Goal: Task Accomplishment & Management: Manage account settings

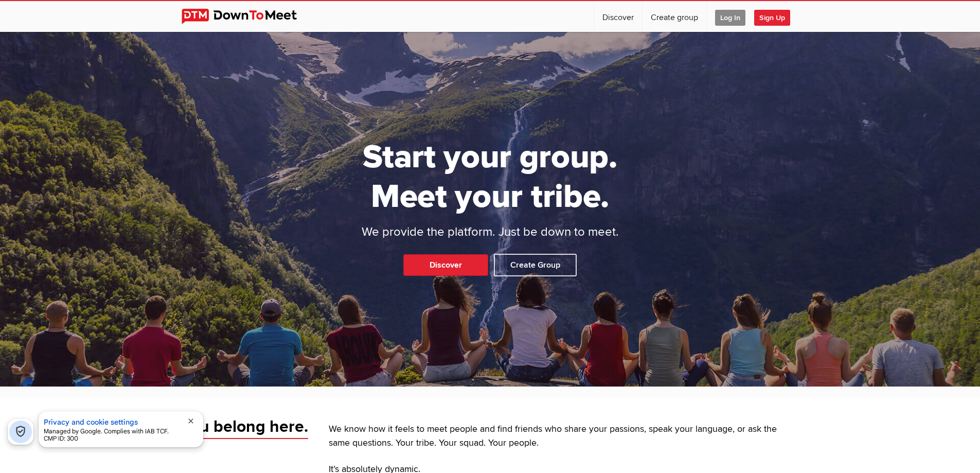
click at [735, 19] on span "Log In" at bounding box center [730, 18] width 30 height 16
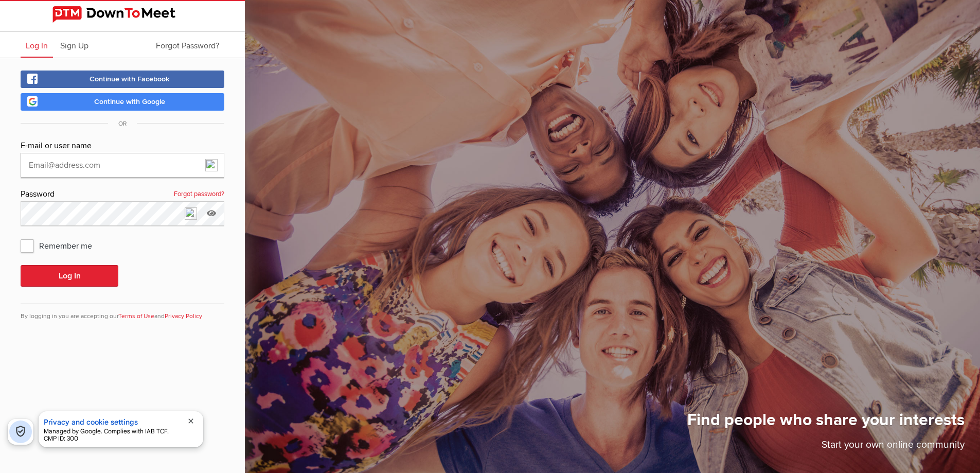
type input "DuncanE"
click at [55, 277] on button "Log In" at bounding box center [70, 276] width 98 height 22
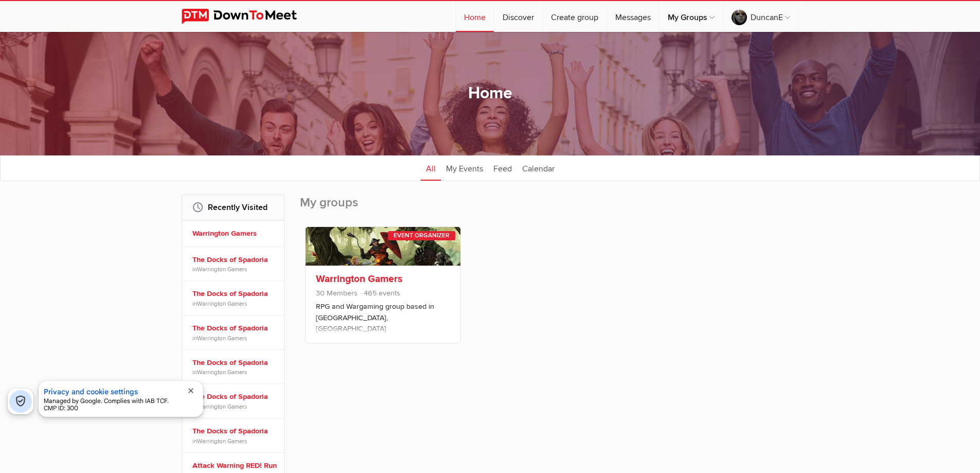
click at [369, 275] on link "Warrington Gamers" at bounding box center [359, 279] width 86 height 12
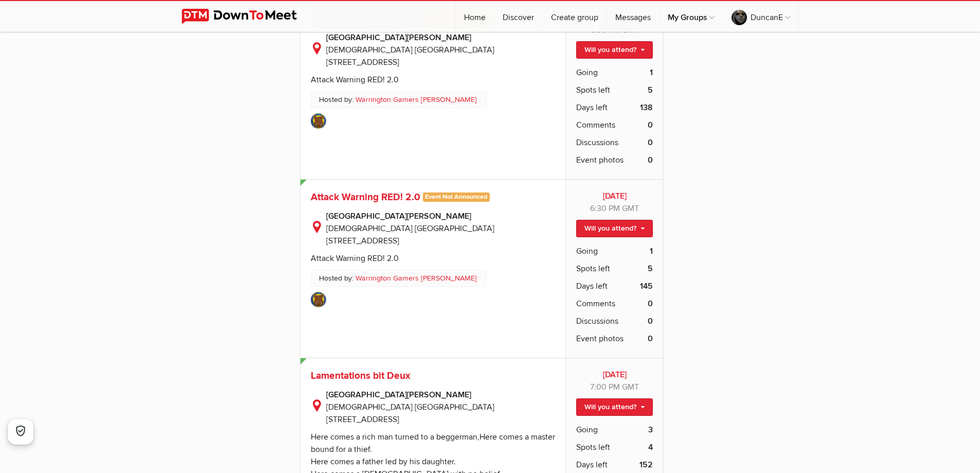
scroll to position [6274, 0]
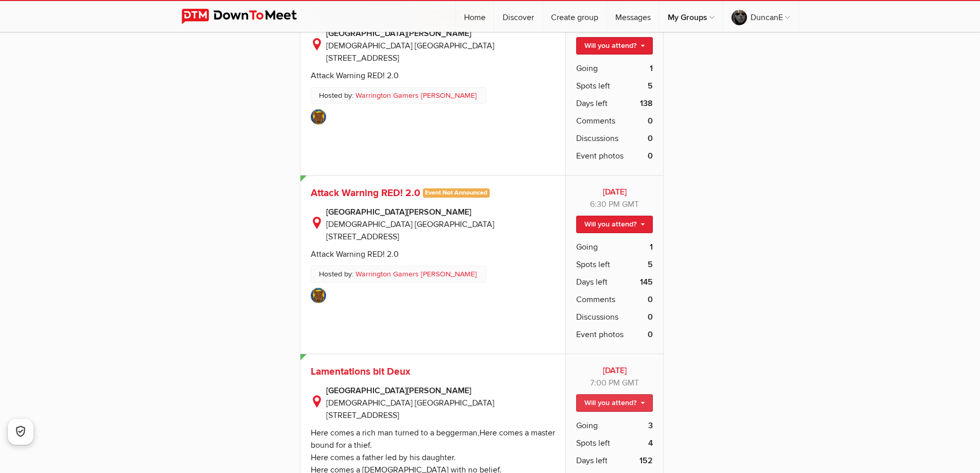
click at [610, 394] on link "Will you attend?" at bounding box center [614, 402] width 77 height 17
click at [606, 417] on link "I'm going" at bounding box center [605, 424] width 93 height 15
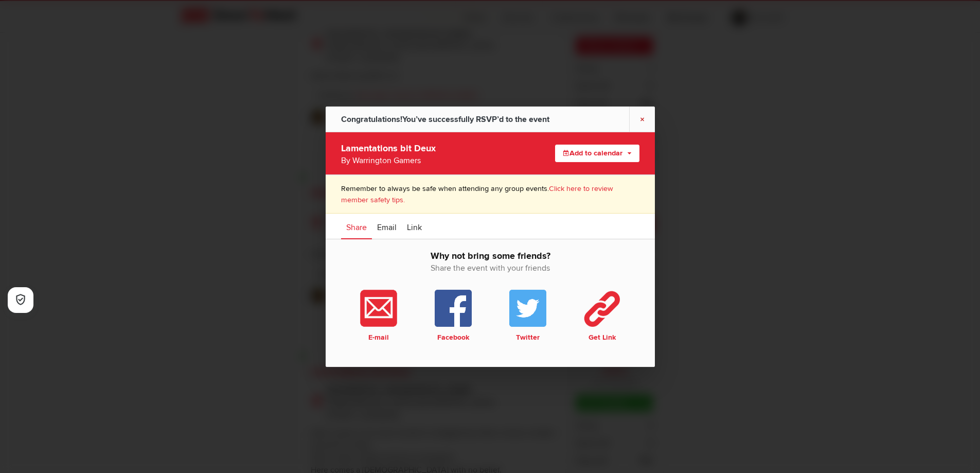
click at [638, 119] on link "×" at bounding box center [642, 118] width 26 height 25
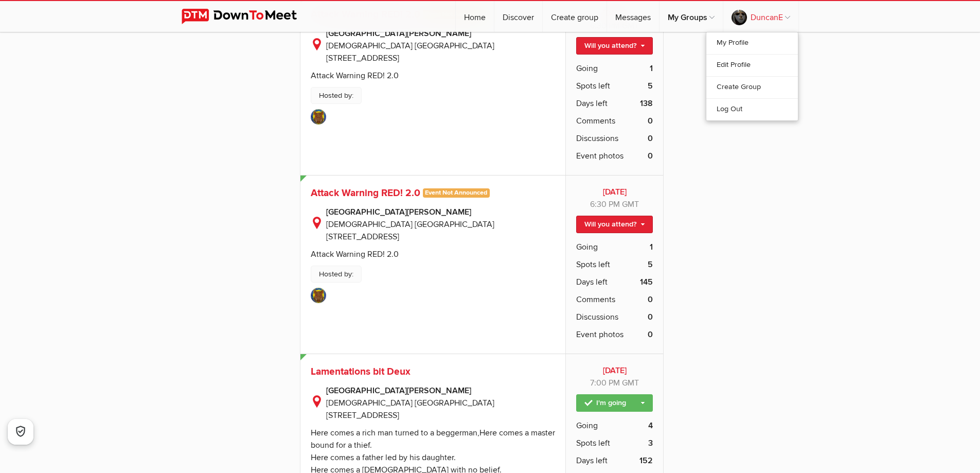
click at [767, 15] on link "DuncanE" at bounding box center [760, 16] width 75 height 31
click at [738, 103] on link "Log Out" at bounding box center [752, 109] width 92 height 22
